Goal: Task Accomplishment & Management: Manage account settings

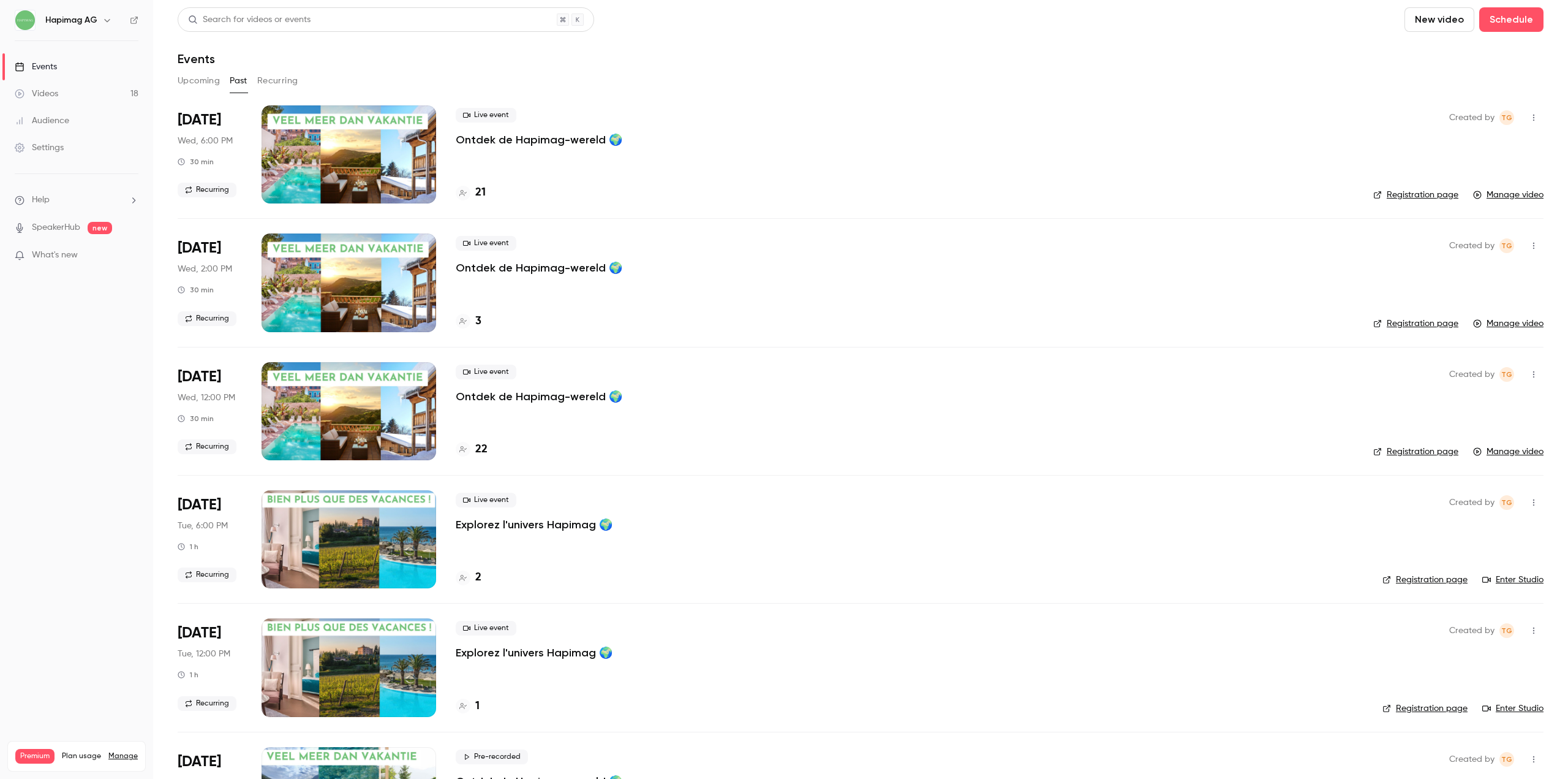
click at [67, 142] on link "Settings" at bounding box center [77, 147] width 153 height 27
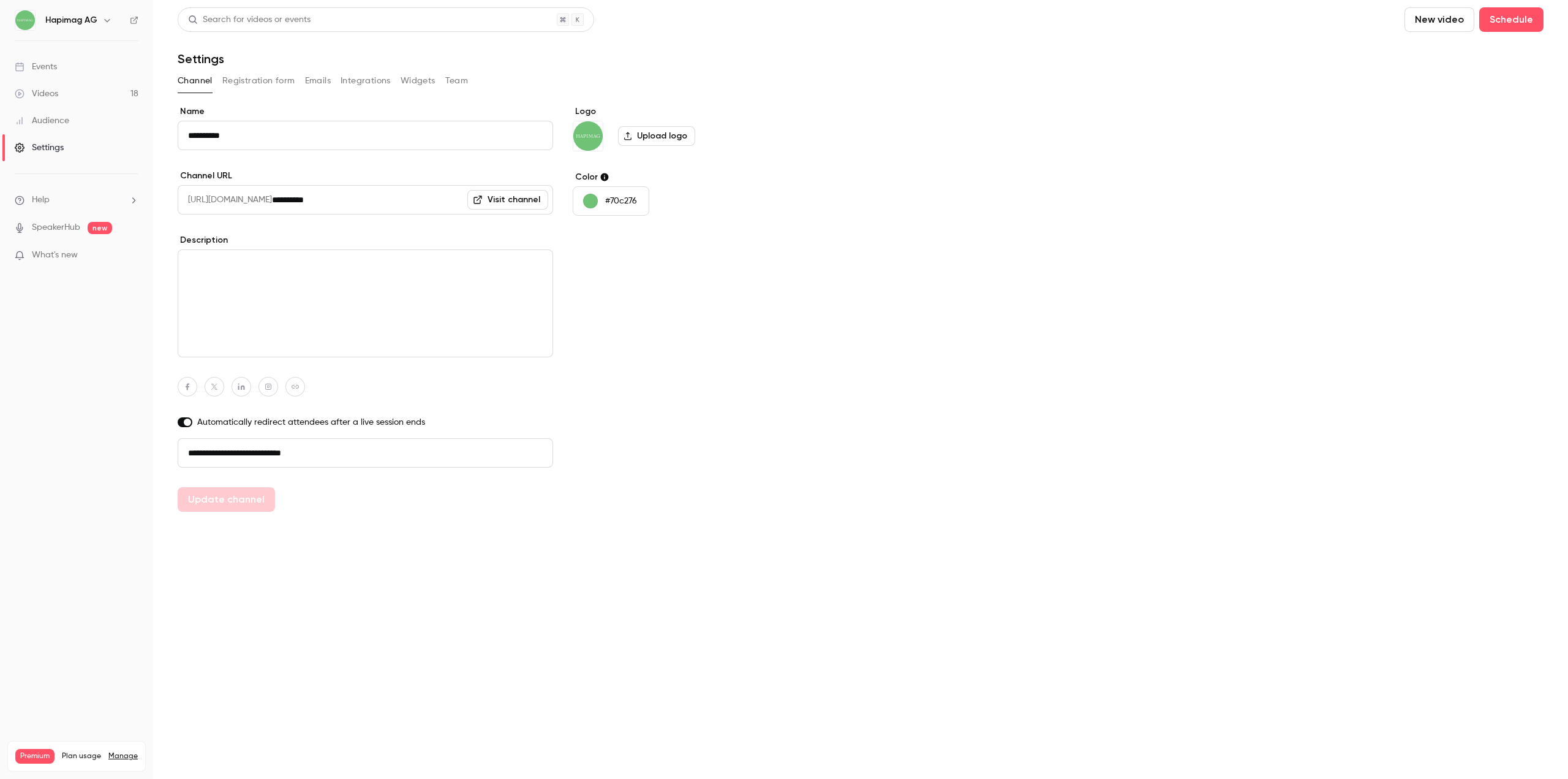
click at [448, 85] on button "Team" at bounding box center [457, 81] width 23 height 20
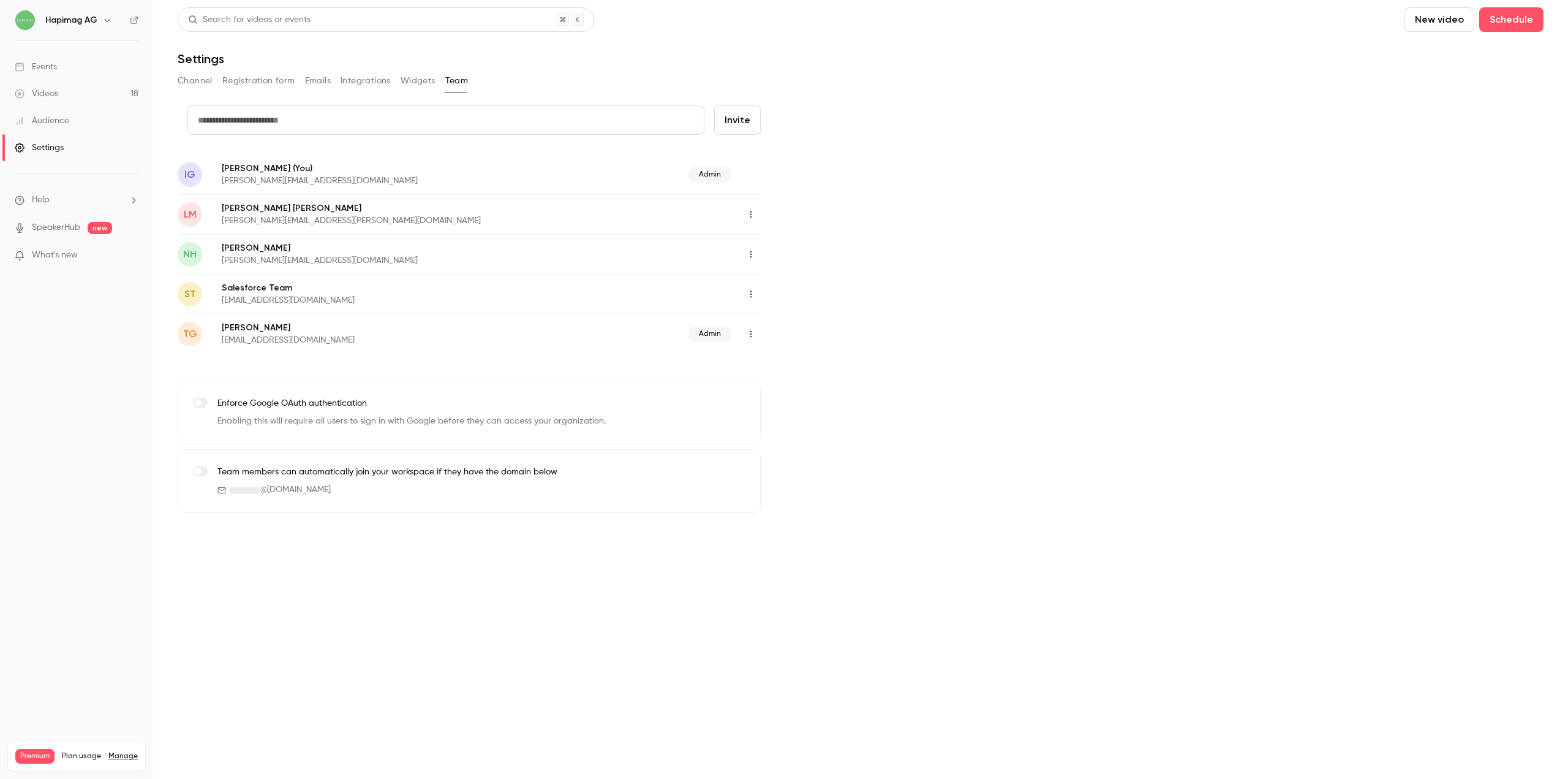
click at [112, 18] on button "button" at bounding box center [107, 20] width 15 height 15
click at [59, 108] on div "Billing" at bounding box center [118, 113] width 145 height 13
